Goal: Information Seeking & Learning: Learn about a topic

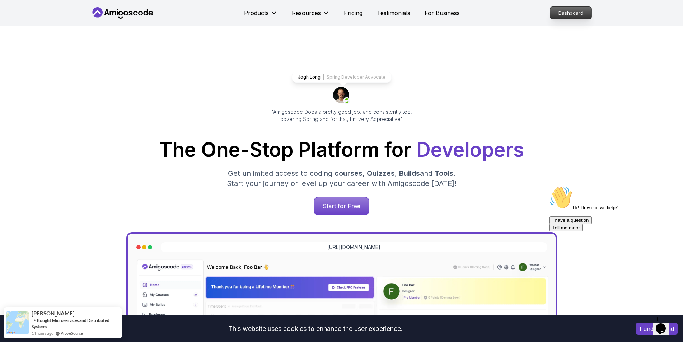
click at [558, 12] on p "Dashboard" at bounding box center [570, 13] width 41 height 12
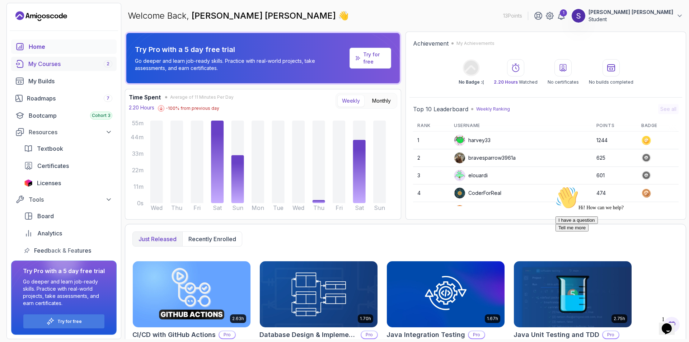
click at [61, 62] on div "My Courses 2" at bounding box center [70, 64] width 84 height 9
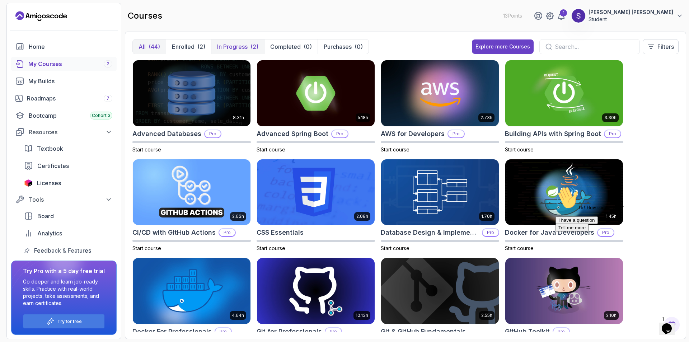
click at [254, 49] on div "(2)" at bounding box center [255, 46] width 8 height 9
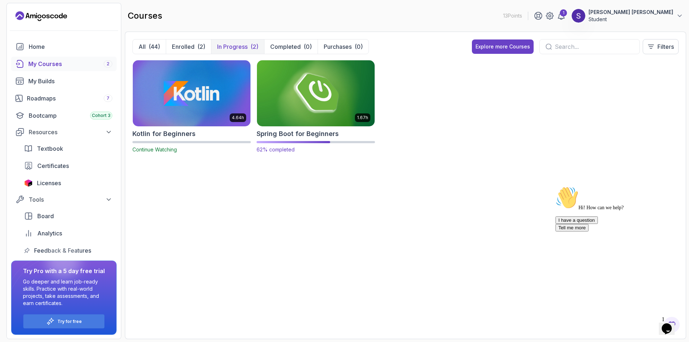
click at [327, 99] on img at bounding box center [315, 93] width 123 height 69
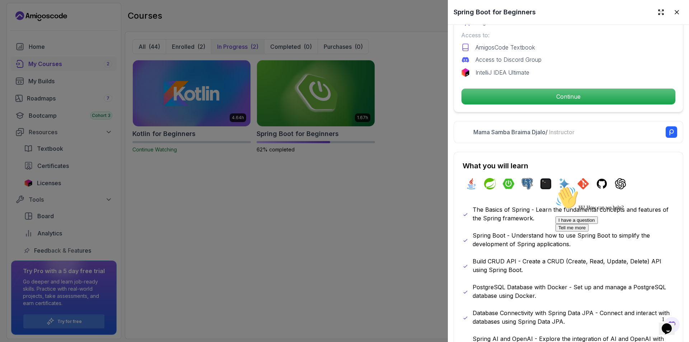
scroll to position [251, 0]
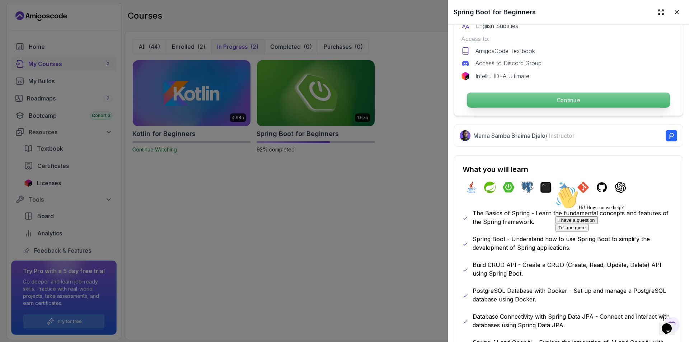
click at [507, 96] on p "Continue" at bounding box center [568, 100] width 203 height 15
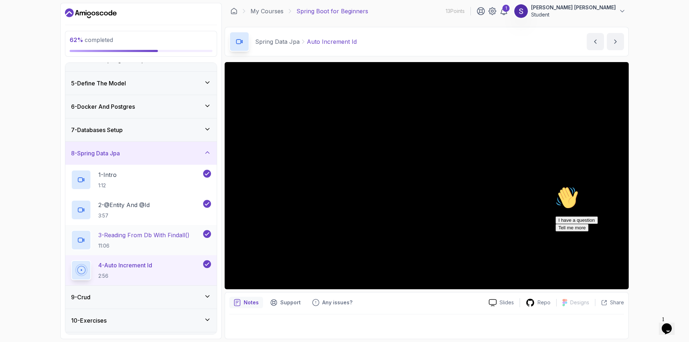
scroll to position [72, 0]
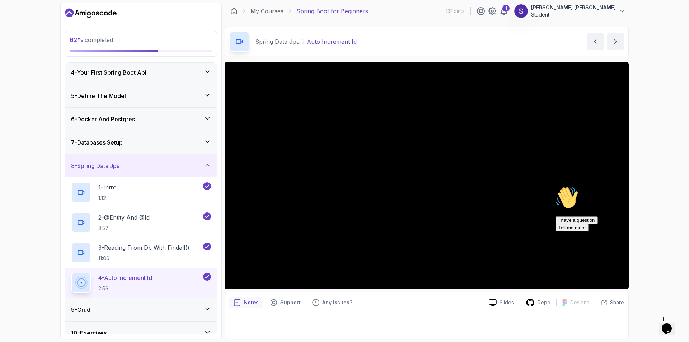
click at [110, 308] on div "9 - Crud" at bounding box center [141, 309] width 140 height 9
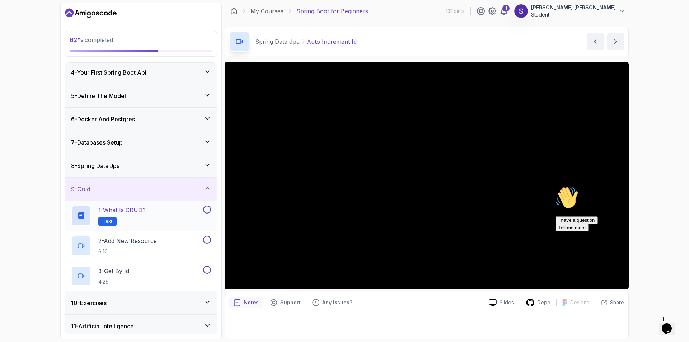
click at [155, 216] on div "1 - What is CRUD? Text" at bounding box center [136, 216] width 131 height 20
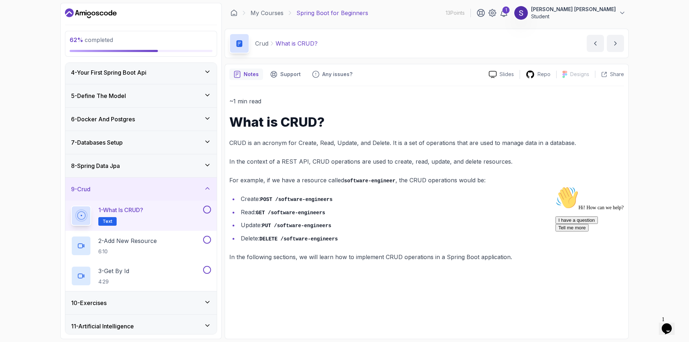
click at [208, 209] on button at bounding box center [207, 210] width 8 height 8
click at [187, 242] on div "2 - Add New Resource 6:10" at bounding box center [136, 246] width 131 height 20
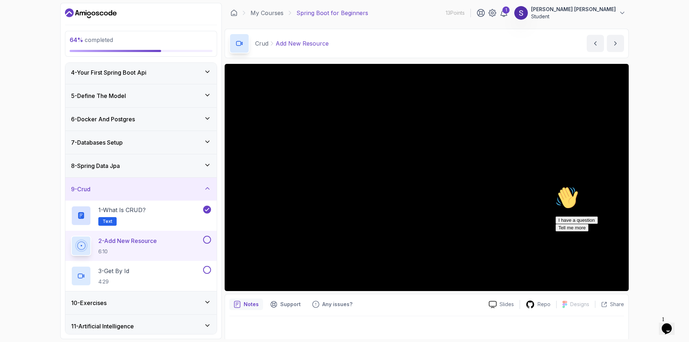
click at [210, 238] on button at bounding box center [207, 240] width 8 height 8
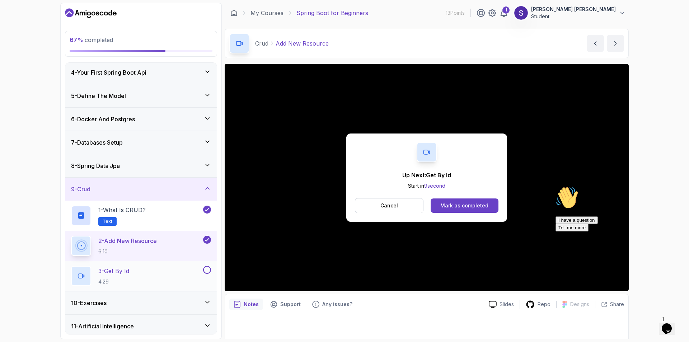
click at [151, 276] on div "3 - Get By Id 4:29" at bounding box center [136, 276] width 131 height 20
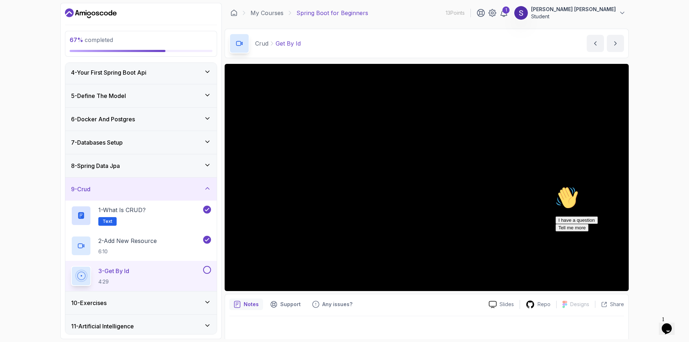
drag, startPoint x: 136, startPoint y: 251, endPoint x: 30, endPoint y: 221, distance: 109.8
click at [30, 221] on div "67 % completed 1 - Intro 2 - Intro To Spring And Spring Boot 3 - Environment Se…" at bounding box center [344, 171] width 689 height 342
click at [17, 46] on div "67 % completed 1 - Intro 2 - Intro To Spring And Spring Boot 3 - Environment Se…" at bounding box center [344, 171] width 689 height 342
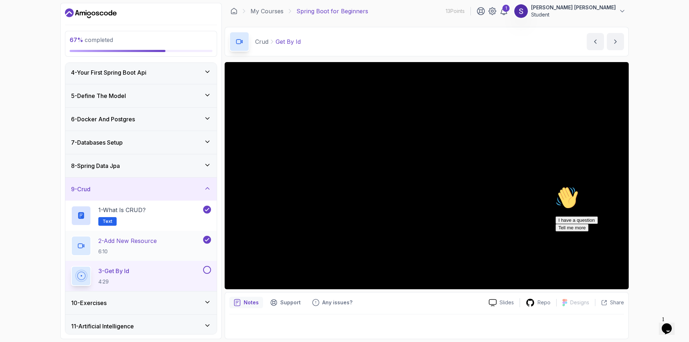
scroll to position [99, 0]
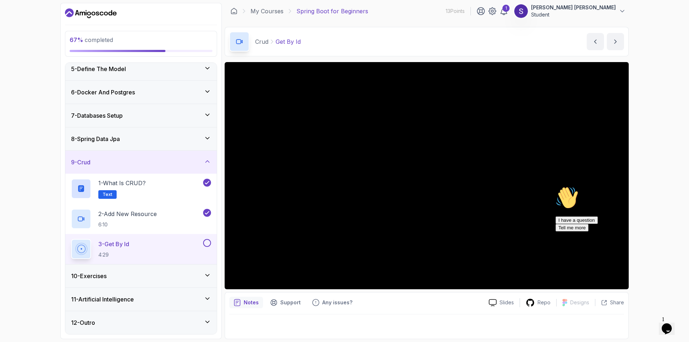
click at [149, 323] on div "12 - Outro" at bounding box center [141, 322] width 140 height 9
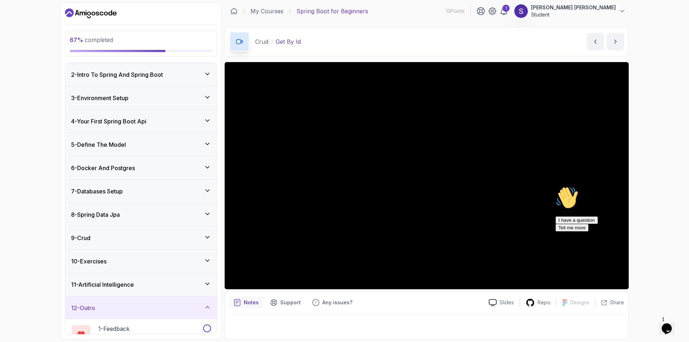
scroll to position [0, 0]
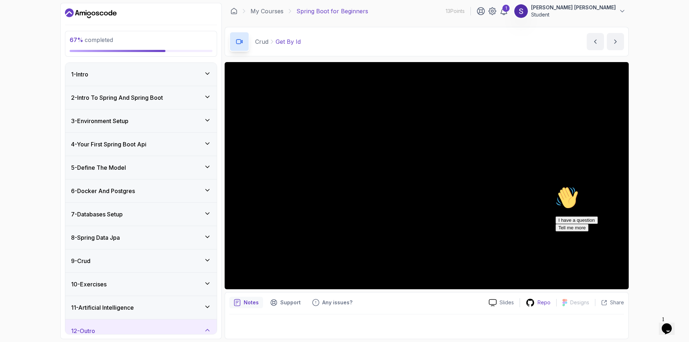
click at [543, 300] on p "Repo" at bounding box center [544, 302] width 13 height 7
